Goal: Check status

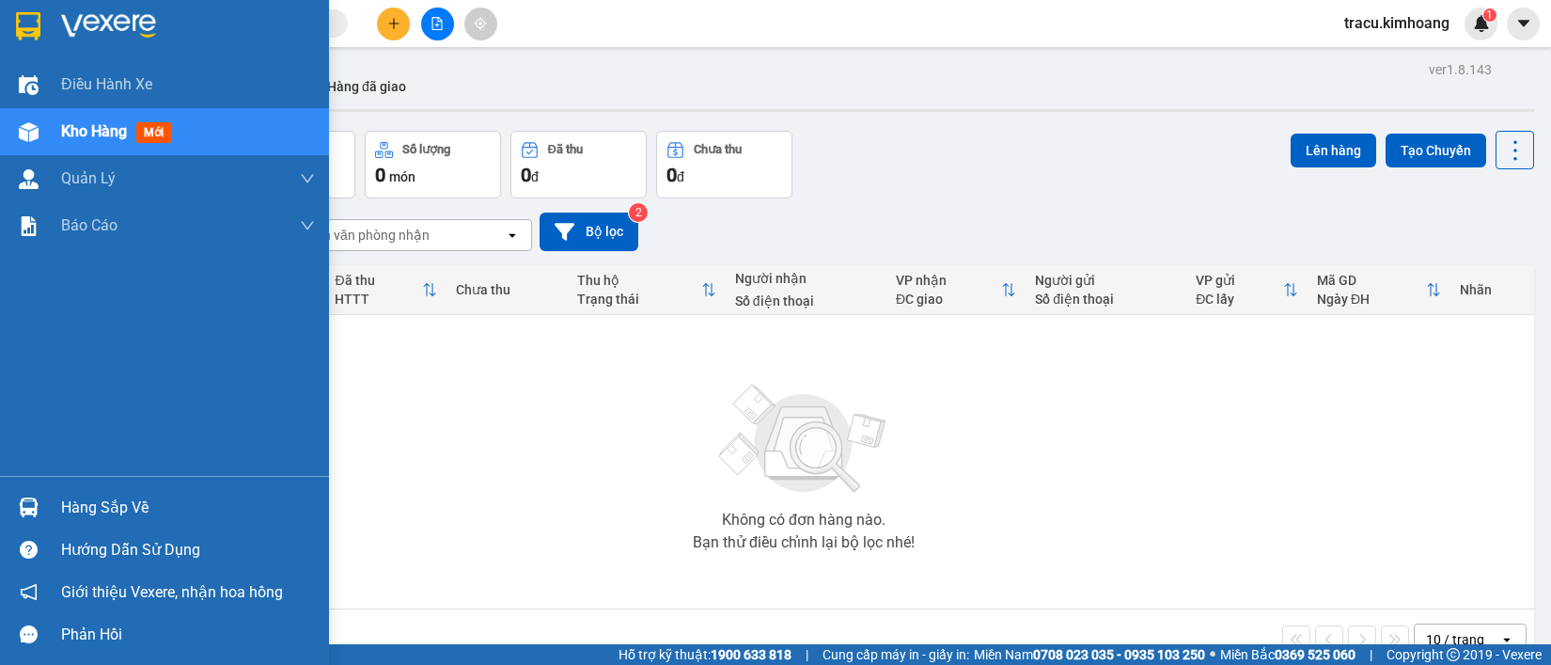
click at [119, 508] on div "Hàng sắp về" at bounding box center [188, 508] width 254 height 28
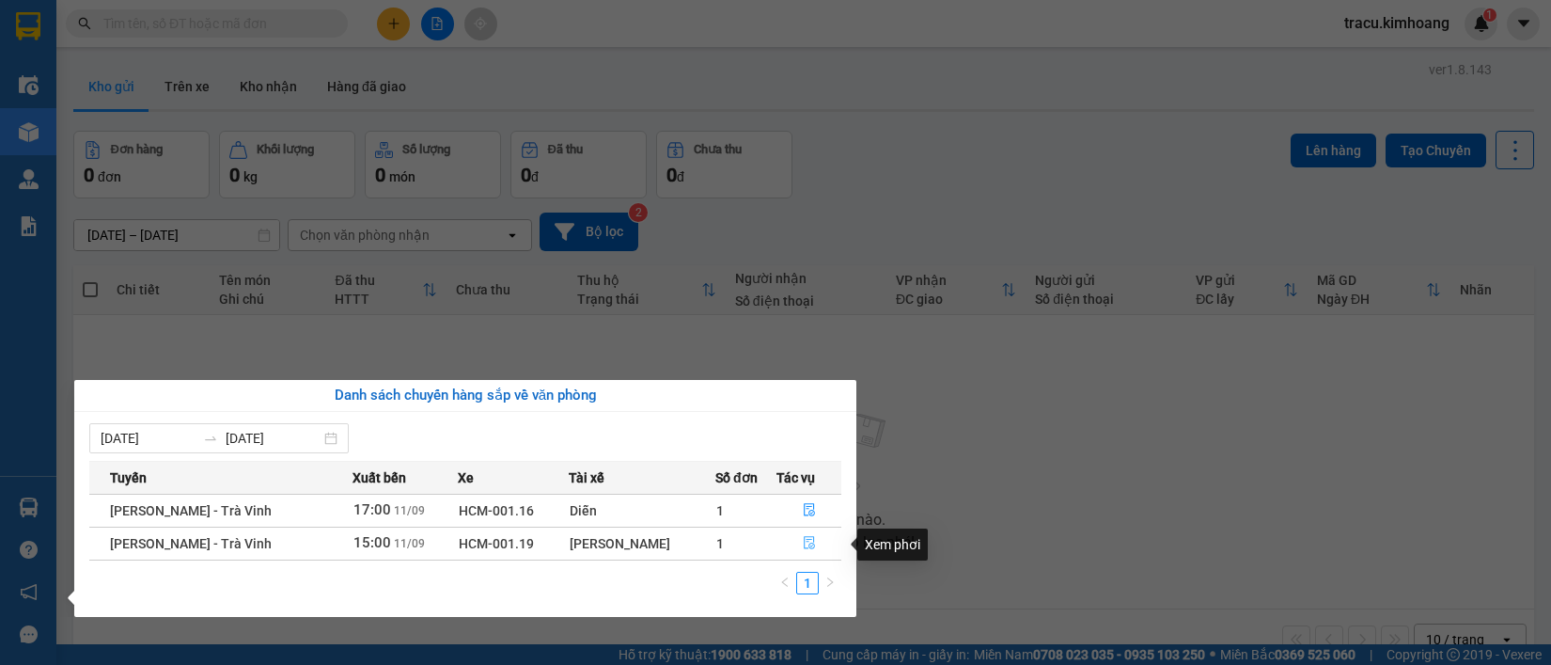
click at [804, 541] on icon "file-done" at bounding box center [809, 542] width 11 height 13
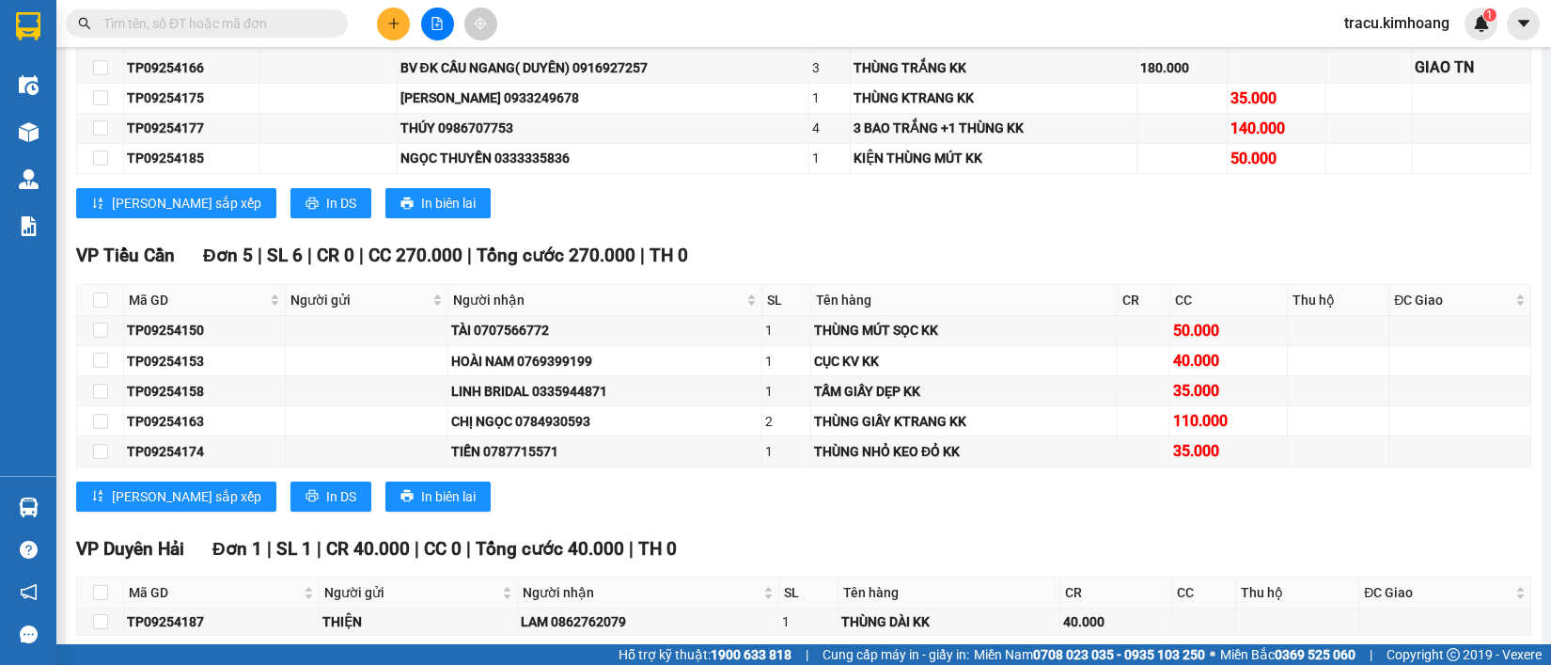
click at [572, 265] on span "Tổng cước 270.000" at bounding box center [556, 255] width 159 height 22
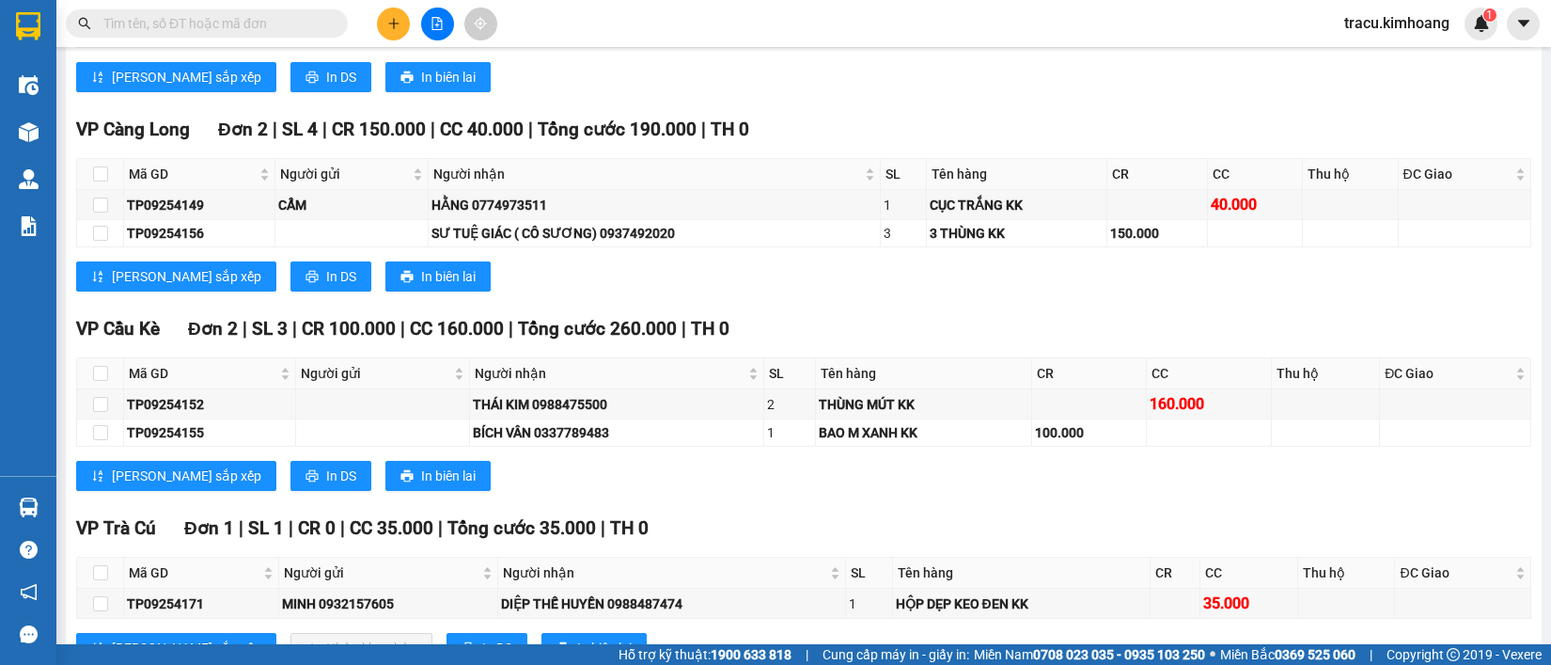
scroll to position [1980, 0]
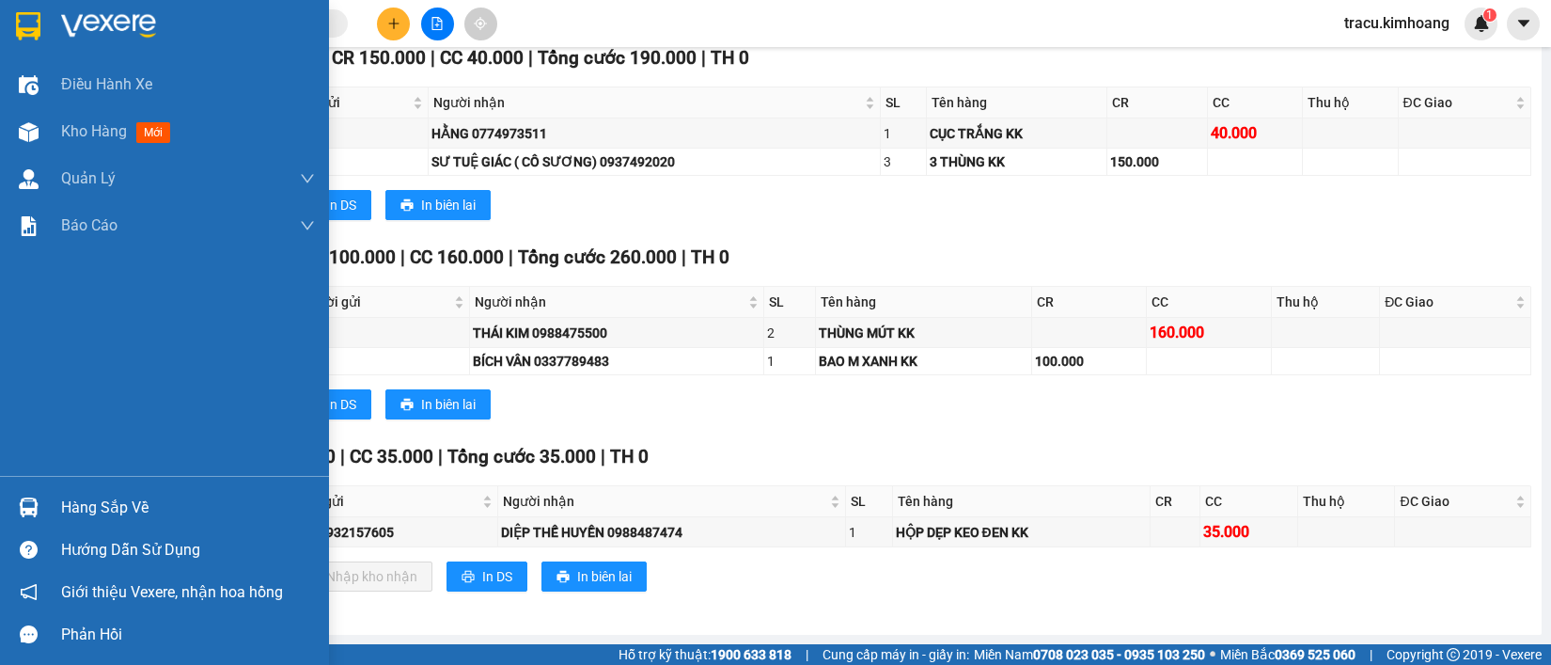
click at [176, 506] on div "Hàng sắp về" at bounding box center [188, 508] width 254 height 28
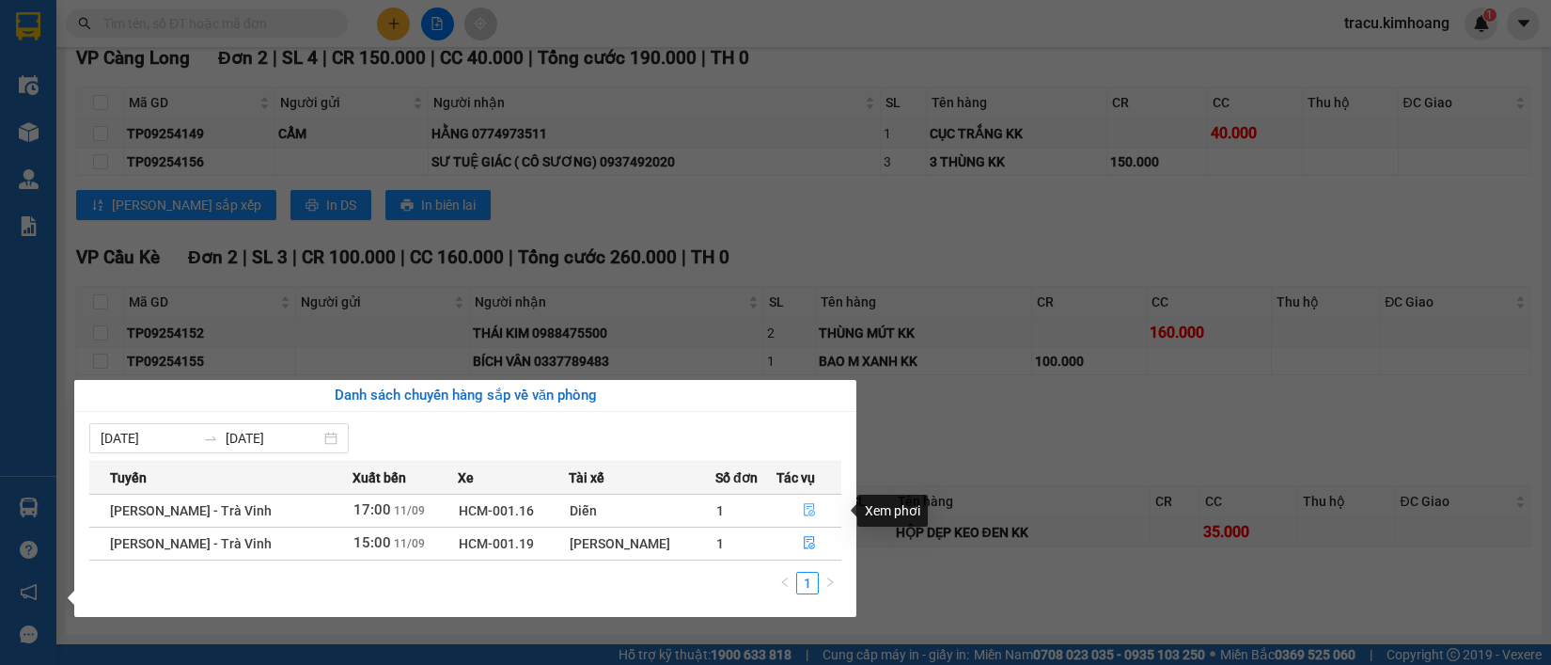
drag, startPoint x: 827, startPoint y: 534, endPoint x: 857, endPoint y: 560, distance: 40.0
click at [857, 560] on body "Kết quả tìm kiếm ( 0 ) Bộ lọc No Data tracu.kimhoang 1 Điều hành xe Kho hàng mớ…" at bounding box center [775, 332] width 1551 height 665
click at [777, 501] on button "button" at bounding box center [808, 510] width 63 height 30
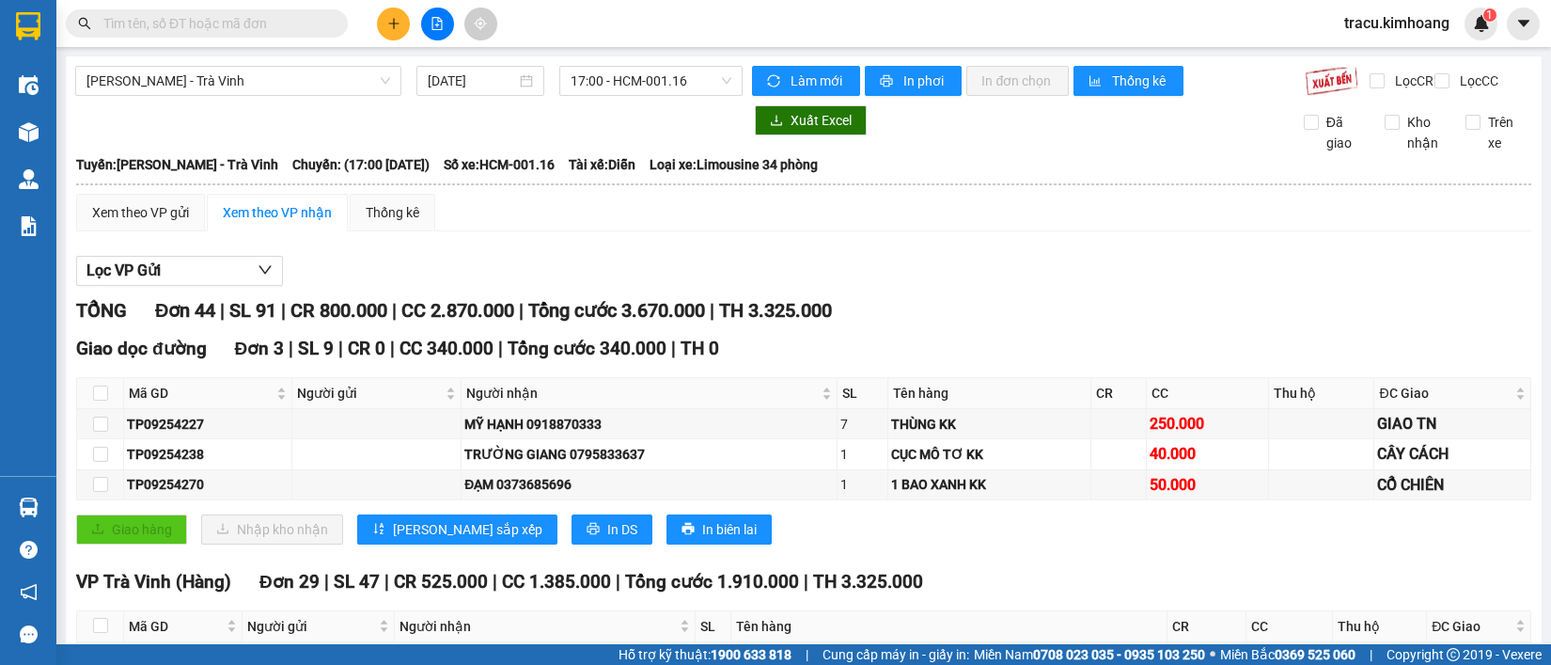
scroll to position [235, 0]
